Goal: Task Accomplishment & Management: Use online tool/utility

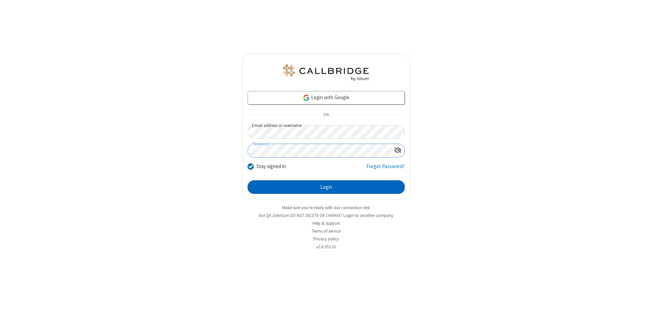
click at [326, 187] on button "Login" at bounding box center [325, 187] width 157 height 14
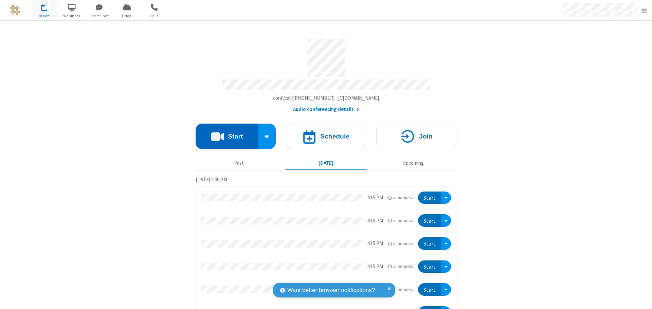
click at [224, 133] on button "Start" at bounding box center [227, 136] width 63 height 25
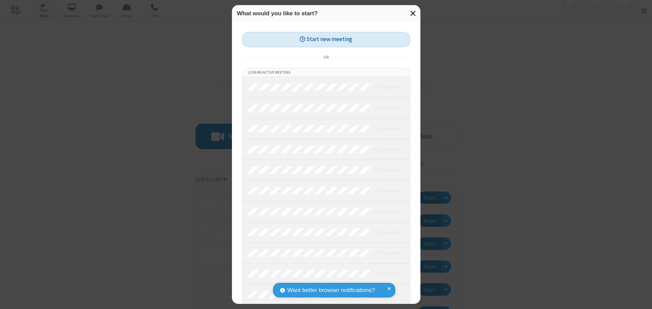
click at [326, 39] on button "Start new meeting" at bounding box center [326, 39] width 168 height 15
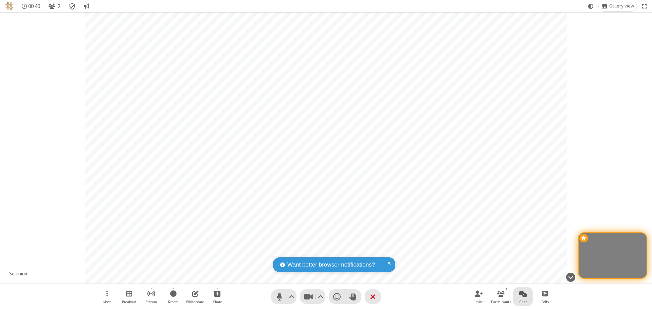
click at [523, 293] on span "Open chat" at bounding box center [523, 293] width 8 height 8
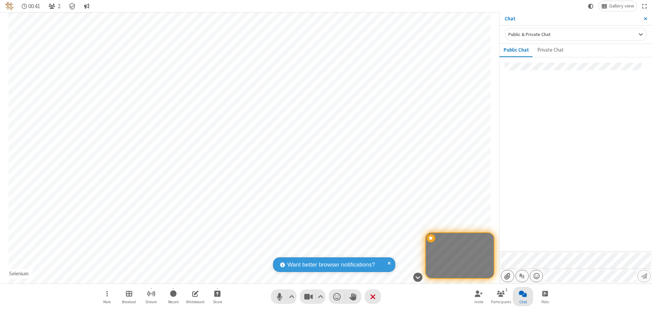
type input "C:\fakepath\doc_test.docx"
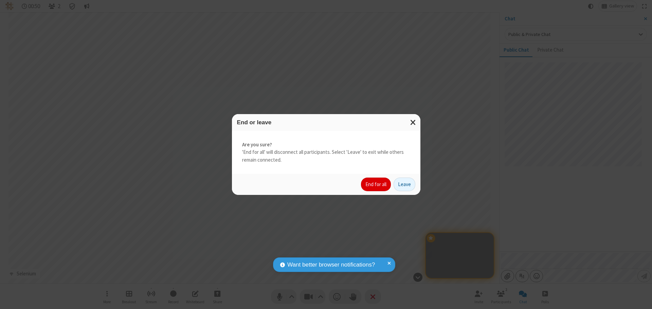
click at [376, 184] on button "End for all" at bounding box center [376, 185] width 30 height 14
